Goal: Book appointment/travel/reservation

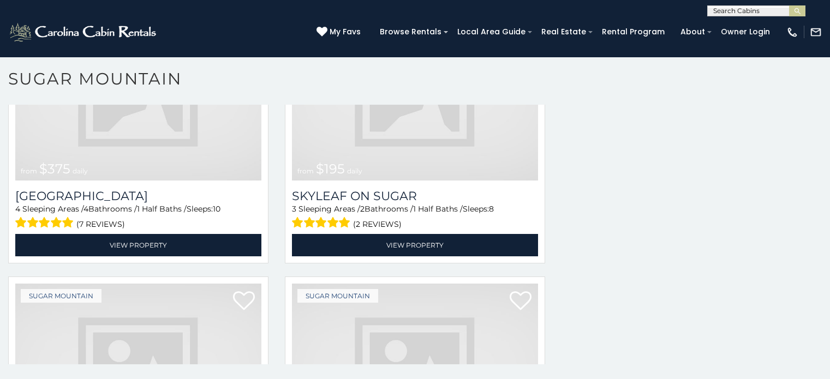
scroll to position [2824, 0]
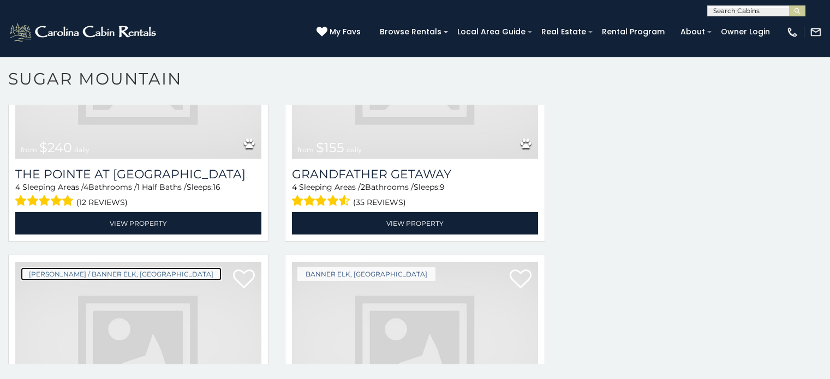
click at [99, 267] on link "[PERSON_NAME] / Banner Elk, [GEOGRAPHIC_DATA]" at bounding box center [121, 274] width 201 height 14
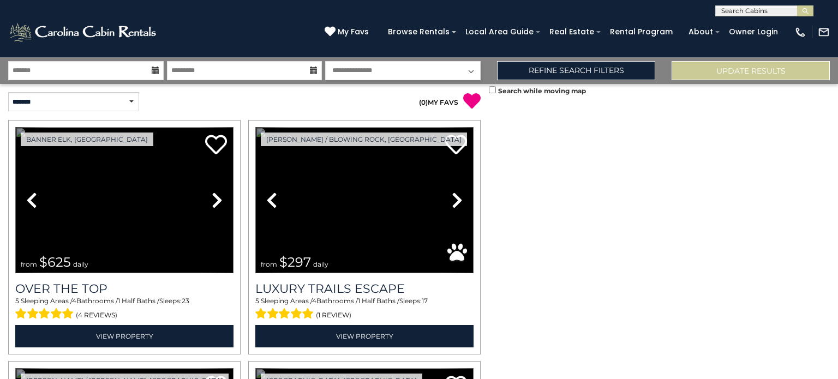
scroll to position [1569, 0]
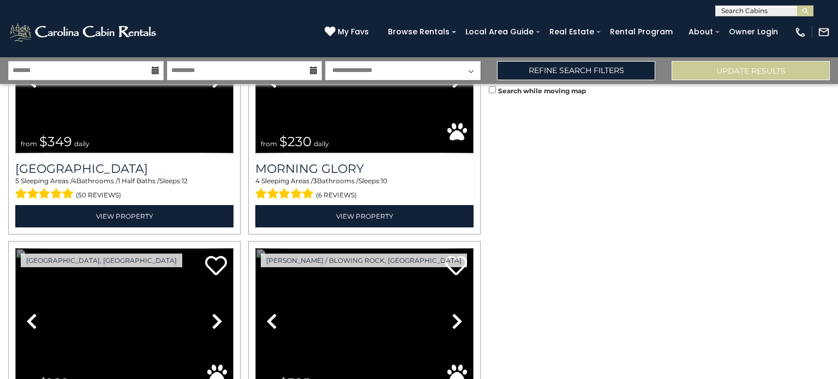
click at [15, 248] on link "Previous" at bounding box center [31, 321] width 33 height 146
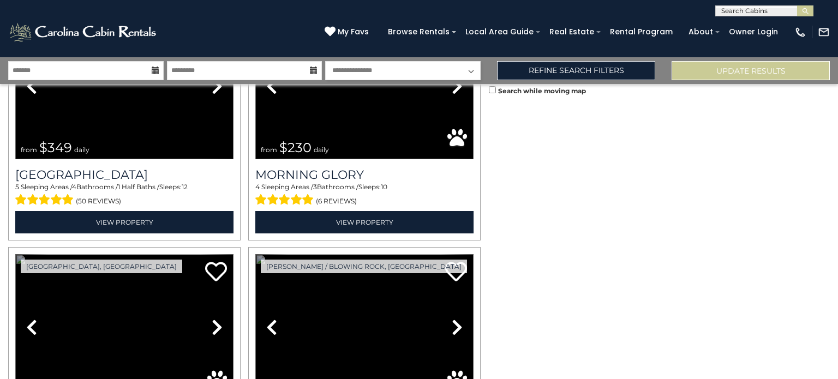
scroll to position [1330, 0]
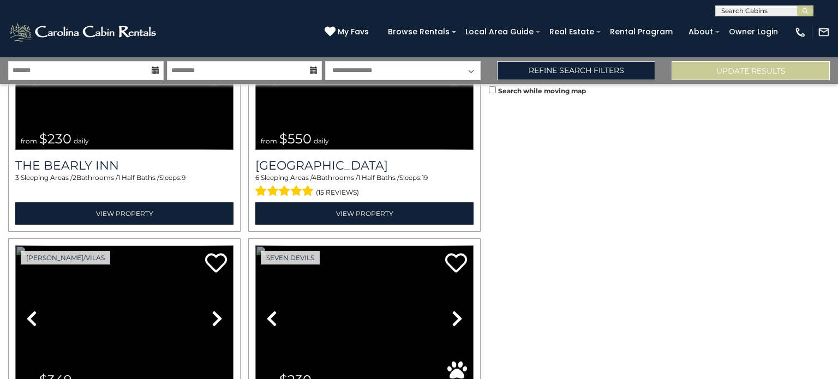
click at [15, 246] on link "Previous" at bounding box center [31, 319] width 33 height 146
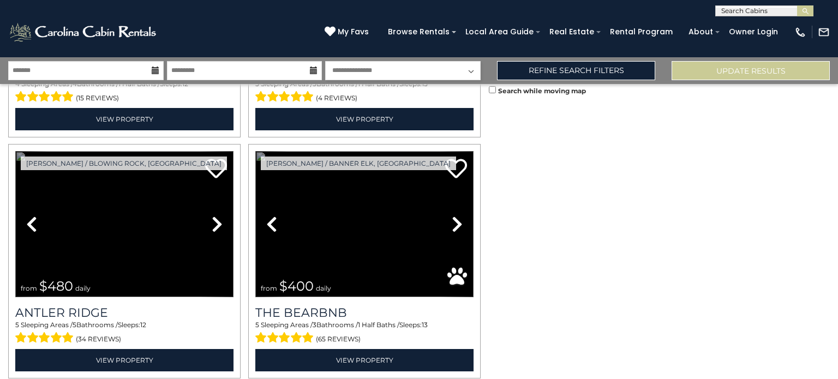
scroll to position [3387, 0]
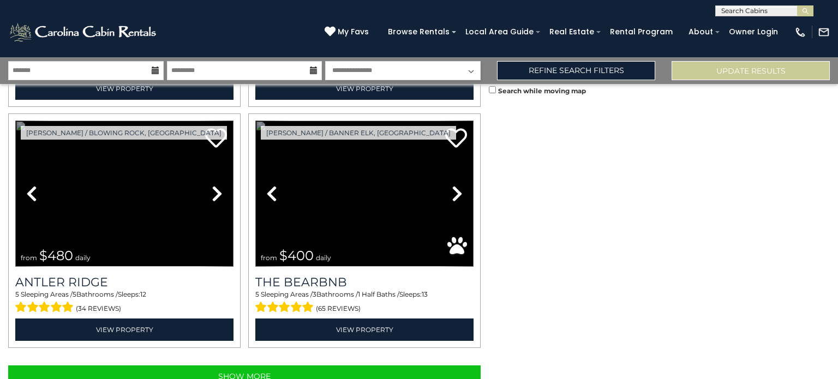
click at [255, 121] on link "Previous" at bounding box center [271, 194] width 33 height 146
